Goal: Transaction & Acquisition: Purchase product/service

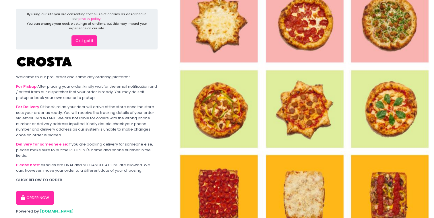
scroll to position [16, 0]
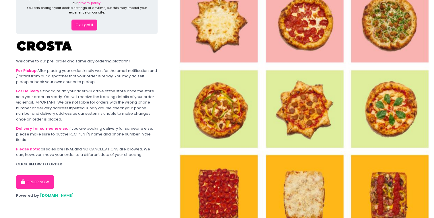
click at [39, 176] on button "ORDER NOW" at bounding box center [35, 182] width 38 height 14
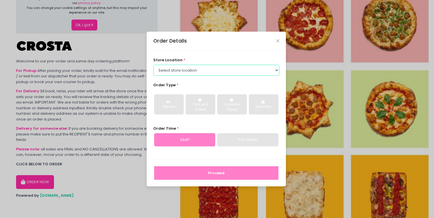
click at [185, 69] on select "Select store location [PERSON_NAME] Pizza - [PERSON_NAME] Pizza - [GEOGRAPHIC_D…" at bounding box center [216, 70] width 126 height 11
select select "5fabb2e53664a8677beaeb89"
click at [153, 65] on select "Select store location [PERSON_NAME] Pizza - [PERSON_NAME] Pizza - [GEOGRAPHIC_D…" at bounding box center [216, 70] width 126 height 11
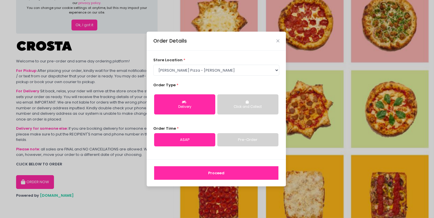
click at [202, 101] on button "Delivery" at bounding box center [184, 104] width 61 height 20
click at [234, 134] on link "Pre-Order" at bounding box center [247, 139] width 61 height 13
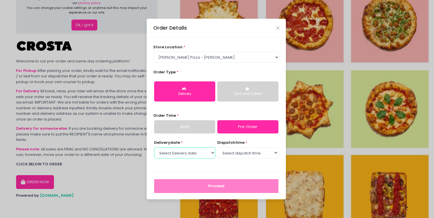
click at [192, 148] on select "Select Delivery date [DATE] [DATE] [DATE] [DATE] [DATE] [DATE]" at bounding box center [184, 152] width 61 height 11
click at [154, 147] on select "Select Delivery date [DATE] [DATE] [DATE] [DATE] [DATE] [DATE]" at bounding box center [184, 152] width 61 height 11
click at [201, 153] on select "Select Delivery date [DATE] [DATE] [DATE] [DATE] [DATE] [DATE]" at bounding box center [184, 152] width 61 height 11
select select "[DATE]"
click at [154, 147] on select "Select Delivery date [DATE] [DATE] [DATE] [DATE] [DATE] [DATE]" at bounding box center [184, 152] width 61 height 11
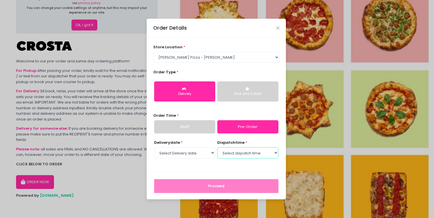
click at [231, 152] on select "Select dispatch time 12:00 PM - 12:30 PM 12:30 PM - 01:00 PM 01:00 PM - 01:30 P…" at bounding box center [247, 152] width 61 height 11
select select "21:00"
click at [217, 147] on select "Select dispatch time 12:00 PM - 12:30 PM 12:30 PM - 01:00 PM 01:00 PM - 01:30 P…" at bounding box center [247, 152] width 61 height 11
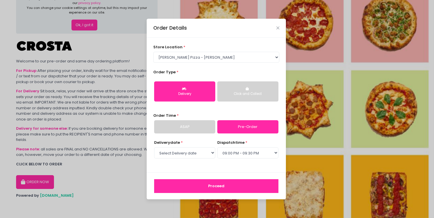
click at [230, 189] on button "Proceed" at bounding box center [216, 186] width 124 height 14
